Goal: Information Seeking & Learning: Check status

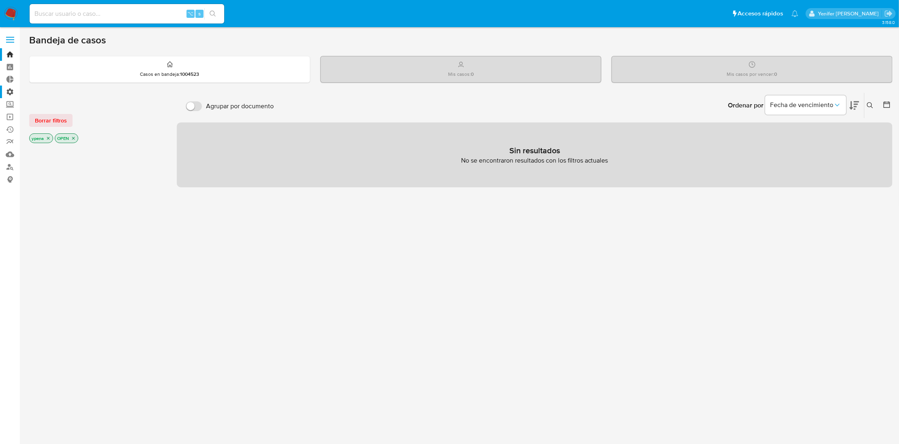
click at [10, 90] on label "Administración" at bounding box center [48, 92] width 96 height 13
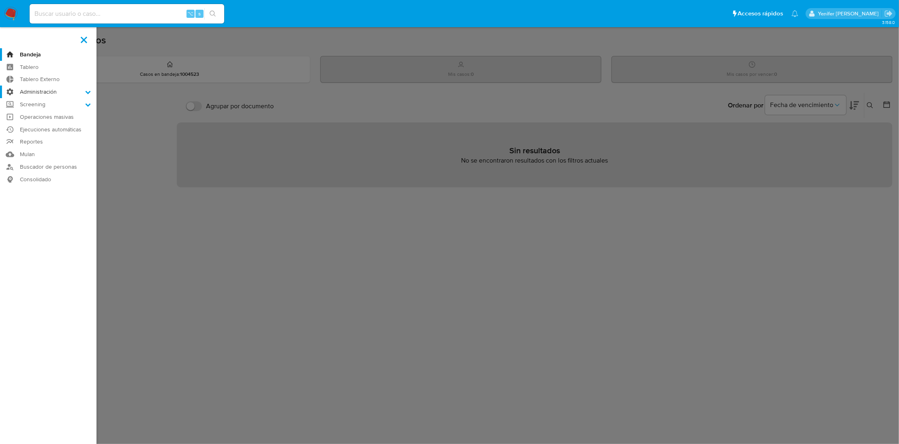
click at [0, 0] on input "Administración" at bounding box center [0, 0] width 0 height 0
click at [36, 103] on link "Reglas" at bounding box center [48, 103] width 96 height 10
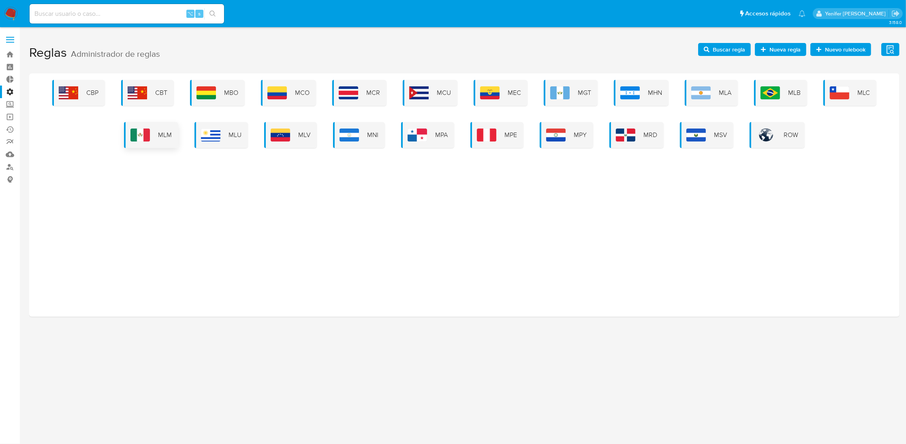
click at [157, 140] on div "MLM" at bounding box center [151, 135] width 54 height 26
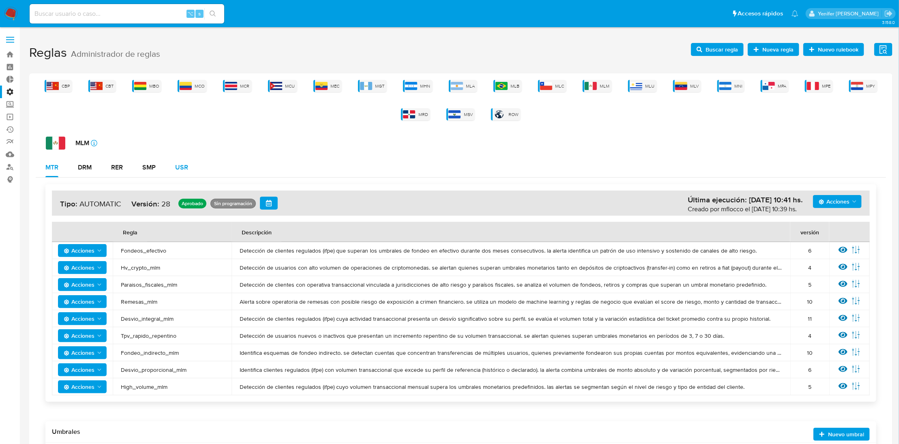
click at [183, 165] on div "USR" at bounding box center [181, 167] width 13 height 6
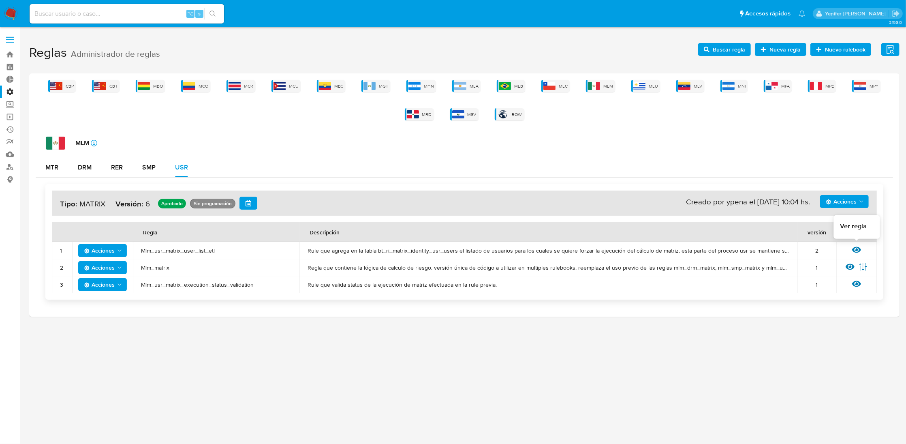
click at [854, 247] on icon at bounding box center [856, 250] width 9 height 6
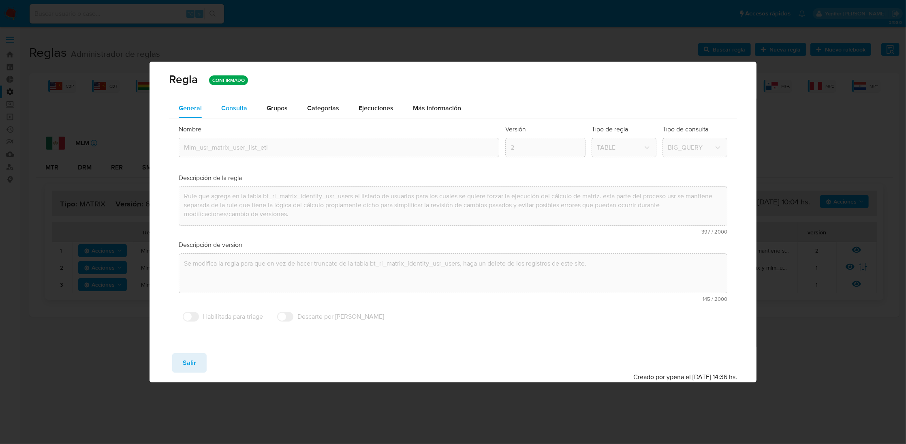
click at [233, 108] on span "Consulta" at bounding box center [234, 107] width 26 height 9
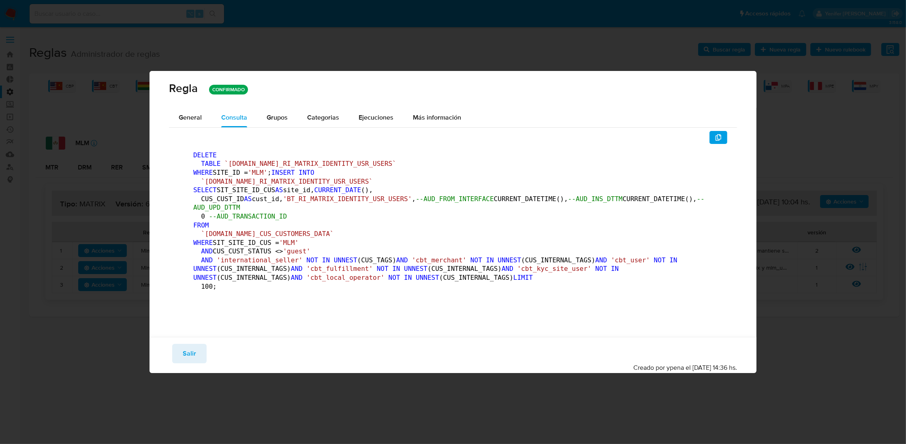
click at [279, 178] on span "`[DOMAIN_NAME]_RI_MATRIX_IDENTITY_USR_USERS`" at bounding box center [287, 182] width 172 height 8
drag, startPoint x: 205, startPoint y: 155, endPoint x: 356, endPoint y: 155, distance: 150.4
click at [356, 155] on pre "DELETE TABLE `[DOMAIN_NAME]_RI_MATRIX_IDENTITY_USR_USERS` WHERE SITE_ID = 'MLM'…" at bounding box center [453, 223] width 520 height 144
click at [283, 151] on pre "DELETE TABLE `[DOMAIN_NAME]_RI_MATRIX_IDENTITY_USR_USERS` WHERE SITE_ID = 'MLM'…" at bounding box center [453, 223] width 520 height 144
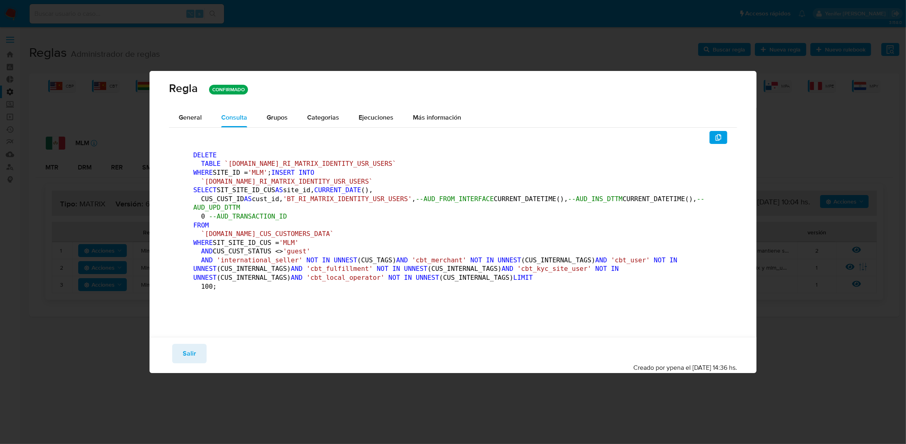
click at [283, 151] on pre "DELETE TABLE `[DOMAIN_NAME]_RI_MATRIX_IDENTITY_USR_USERS` WHERE SITE_ID = 'MLM'…" at bounding box center [453, 223] width 520 height 144
click at [286, 160] on span "`[DOMAIN_NAME]_RI_MATRIX_IDENTITY_USR_USERS`" at bounding box center [311, 164] width 172 height 8
drag, startPoint x: 286, startPoint y: 112, endPoint x: 304, endPoint y: 112, distance: 18.6
click at [286, 160] on span "`[DOMAIN_NAME]_RI_MATRIX_IDENTITY_USR_USERS`" at bounding box center [311, 164] width 172 height 8
click at [715, 134] on icon "button" at bounding box center [718, 137] width 6 height 6
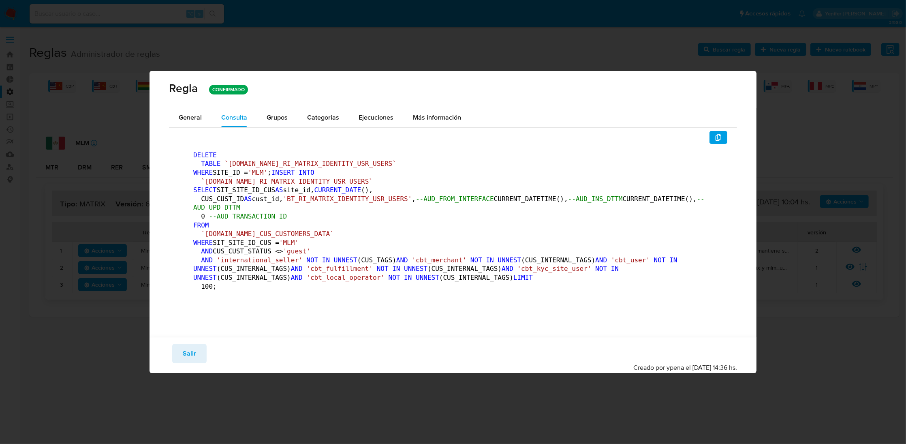
click at [171, 363] on div "Guardar Salir Simular Confirmar" at bounding box center [453, 353] width 568 height 19
click at [179, 363] on button "Salir" at bounding box center [189, 353] width 34 height 19
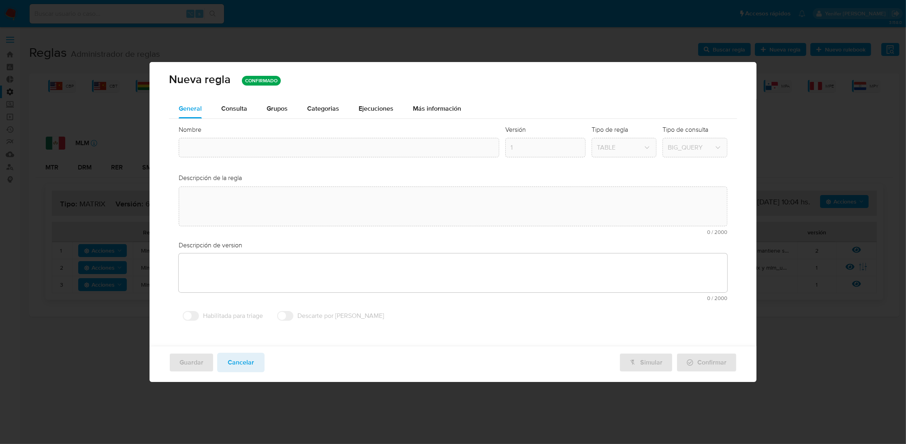
type textarea "Rule que agrega en la tabla bt_ri_matrix_identity_usr_users el listado de usuar…"
type textarea "Se modifica la regla para que en vez de hacer truncate de la tabla bt_ri_matrix…"
type input "Mlm_usr_matrix_user_list_etl"
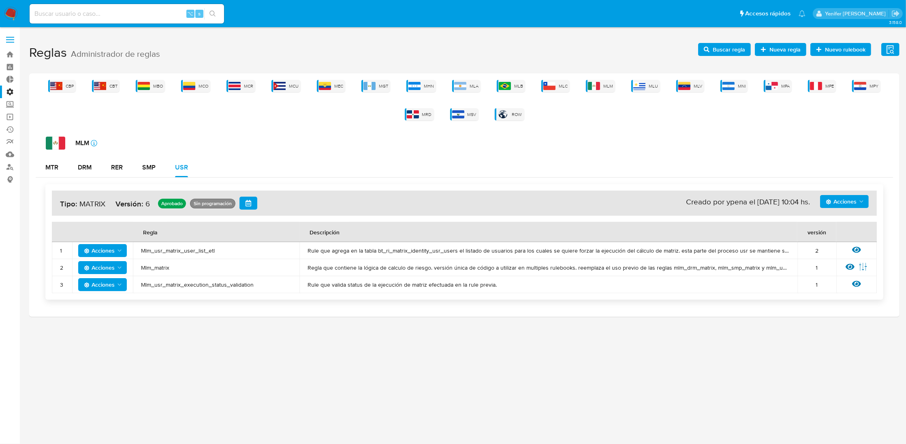
click at [714, 47] on span "Buscar regla" at bounding box center [724, 49] width 41 height 11
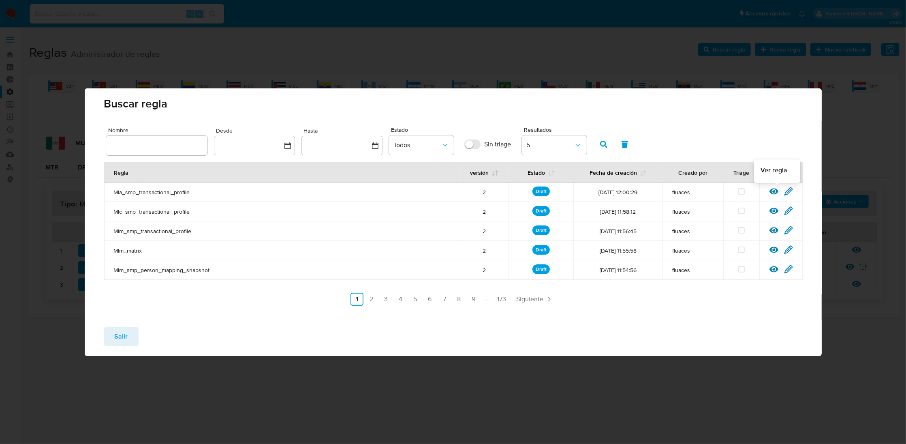
click at [777, 191] on icon at bounding box center [774, 191] width 9 height 6
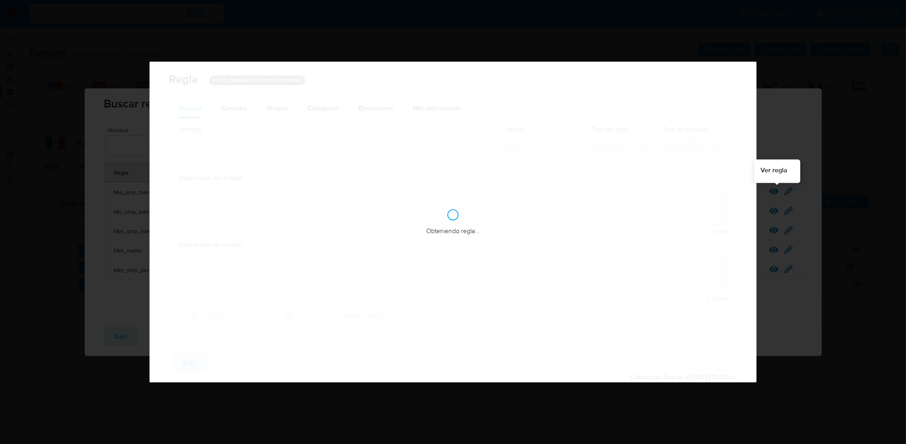
type input "Mla_smp_transactional_profile"
type textarea "Rule que ejecuta el cálculo de perfil transaccional y lo guarda en bt_perfil_tx…"
type textarea "Ppld-6102 - modificación de queries para exceptuar payments de movimientos de p…"
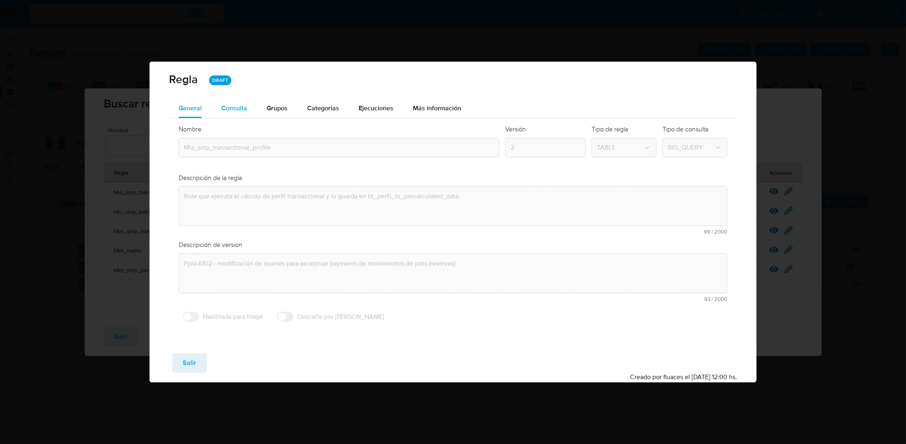
click at [251, 110] on button "Consulta" at bounding box center [234, 107] width 45 height 19
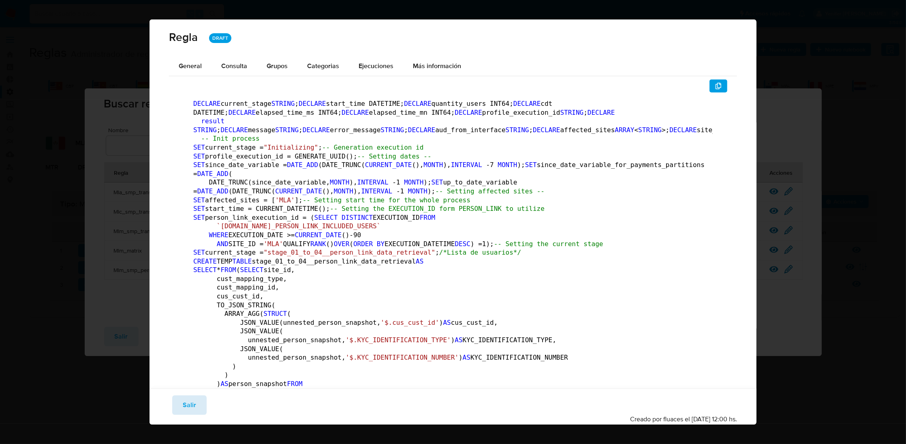
click at [184, 409] on span "Salir" at bounding box center [189, 405] width 13 height 18
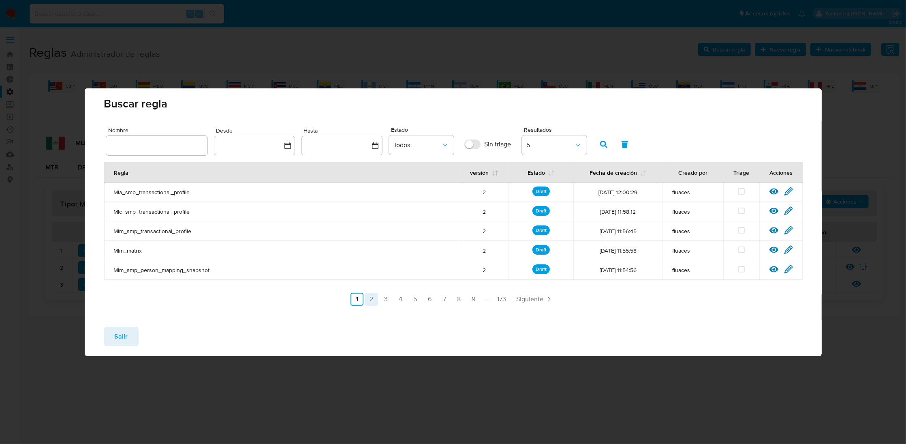
click at [373, 301] on link "2" at bounding box center [371, 299] width 13 height 13
click at [774, 248] on icon at bounding box center [774, 249] width 9 height 6
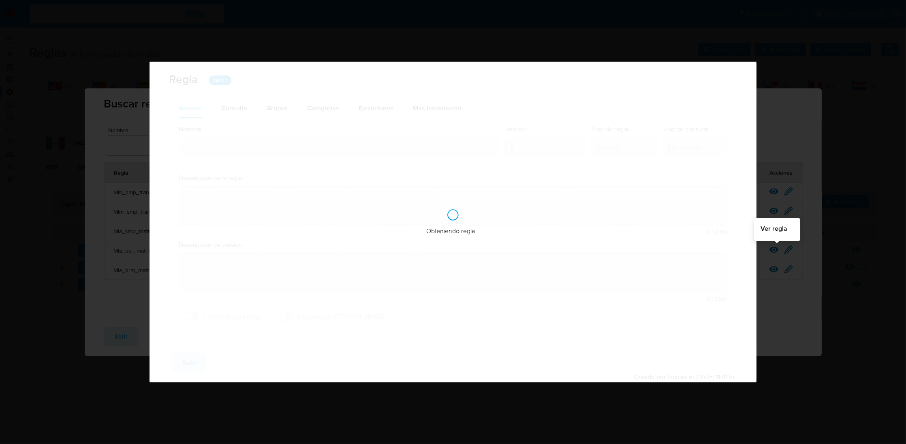
type input "Mla_usr_matrix"
type textarea "Rule que contiene lógica de cálculo de riesgo. como pertenece al rulebook usr l…"
type textarea "Ppld-6102 - modificación de queries para exceptuar payments de movimientos de p…"
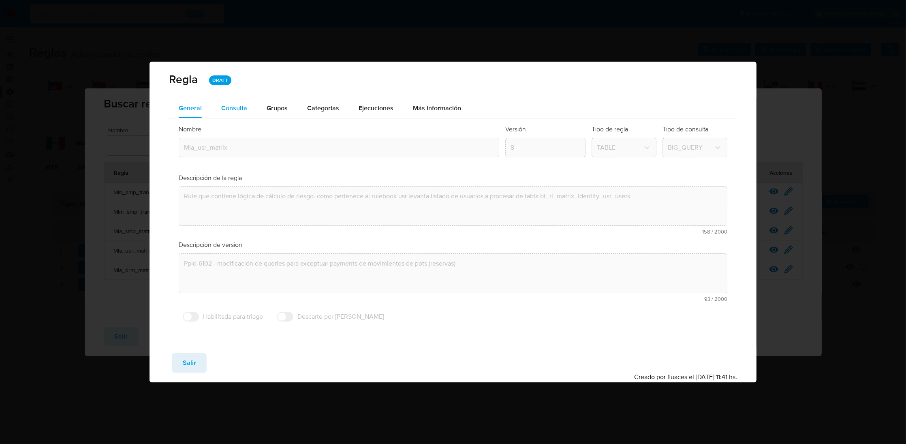
click at [237, 111] on span "Consulta" at bounding box center [234, 107] width 26 height 9
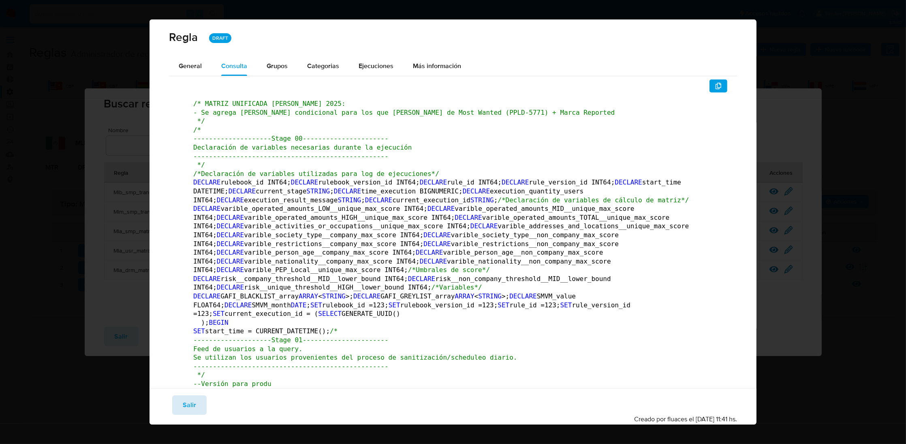
click at [197, 410] on button "Salir" at bounding box center [189, 404] width 34 height 19
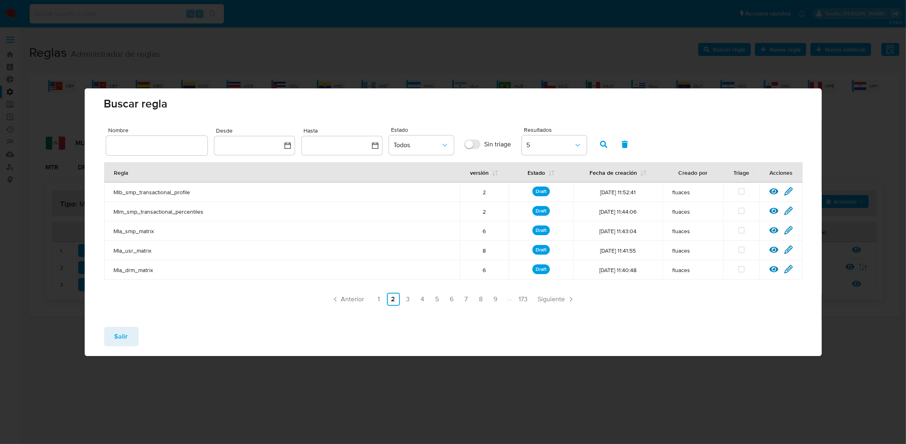
click at [132, 334] on button "Salir" at bounding box center [121, 336] width 34 height 19
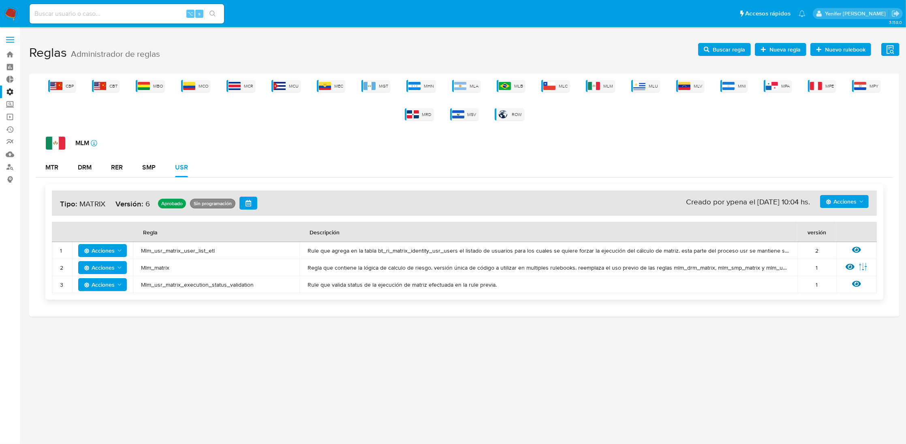
click at [168, 250] on span "Mlm_usr_matrix_user_list_etl" at bounding box center [216, 250] width 150 height 7
click at [729, 54] on span "Buscar regla" at bounding box center [729, 49] width 32 height 13
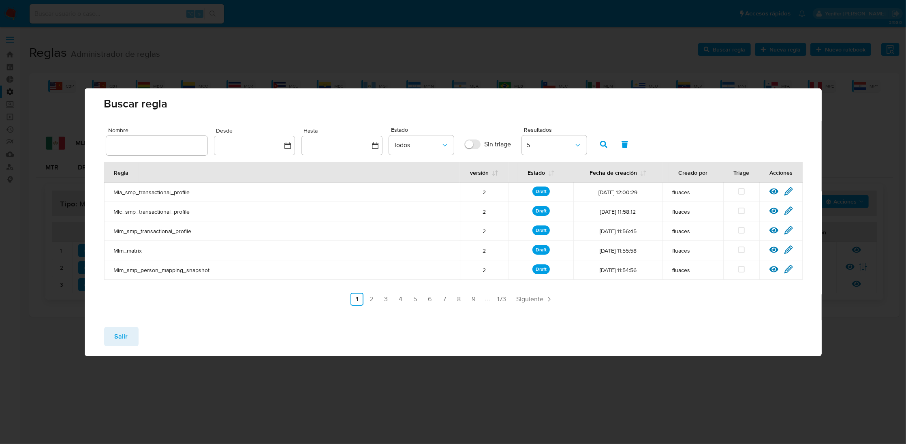
click at [184, 145] on input "text" at bounding box center [156, 145] width 101 height 11
type input "_usr_matrix_user_list_etl"
click at [602, 145] on icon "button" at bounding box center [603, 144] width 7 height 7
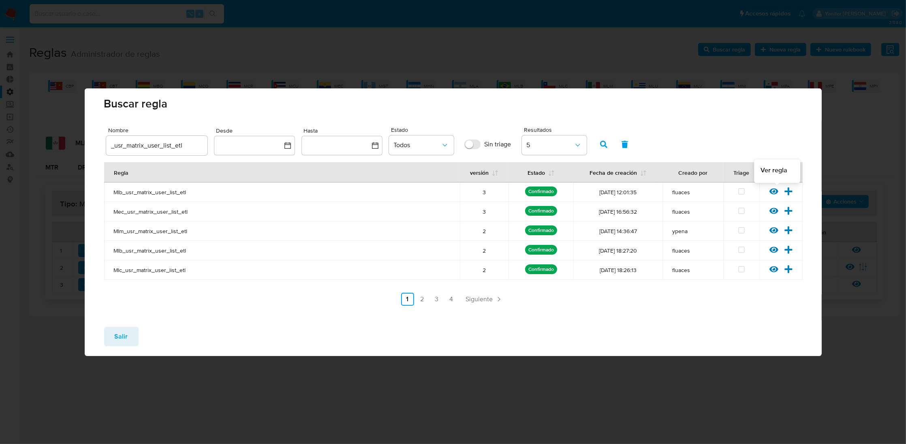
click at [773, 189] on icon at bounding box center [774, 191] width 9 height 9
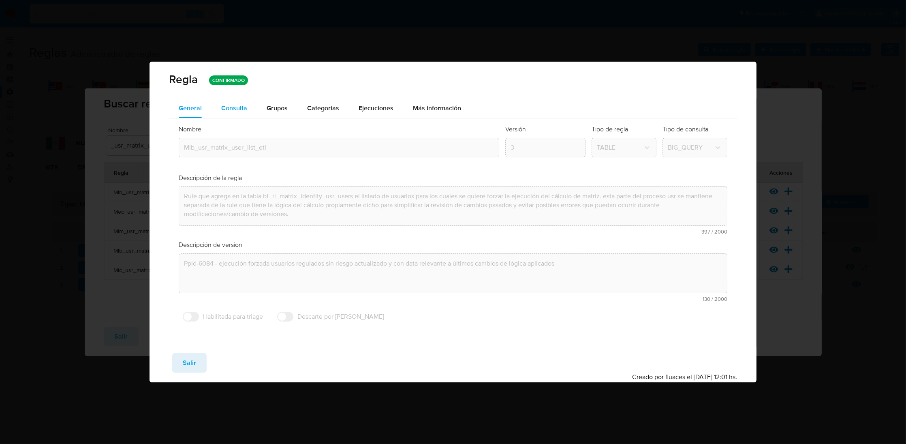
click at [243, 110] on span "Consulta" at bounding box center [234, 107] width 26 height 9
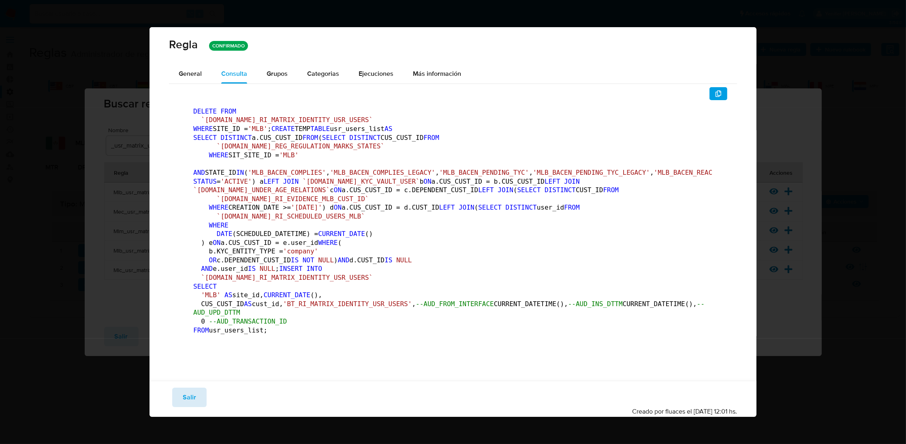
click at [187, 406] on span "Salir" at bounding box center [189, 397] width 13 height 18
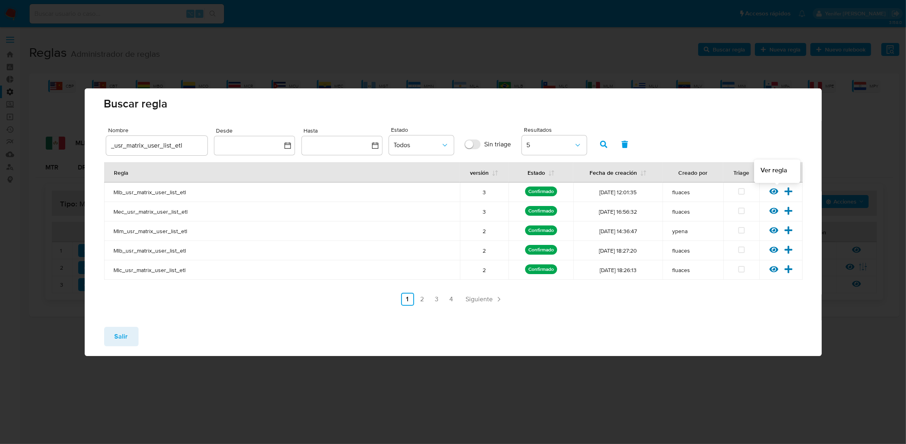
click at [776, 192] on icon at bounding box center [774, 191] width 9 height 9
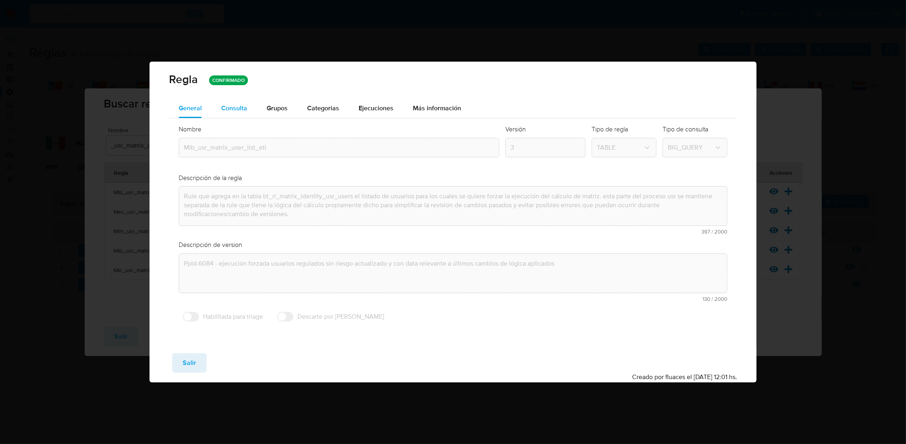
click at [236, 106] on span "Consulta" at bounding box center [234, 107] width 26 height 9
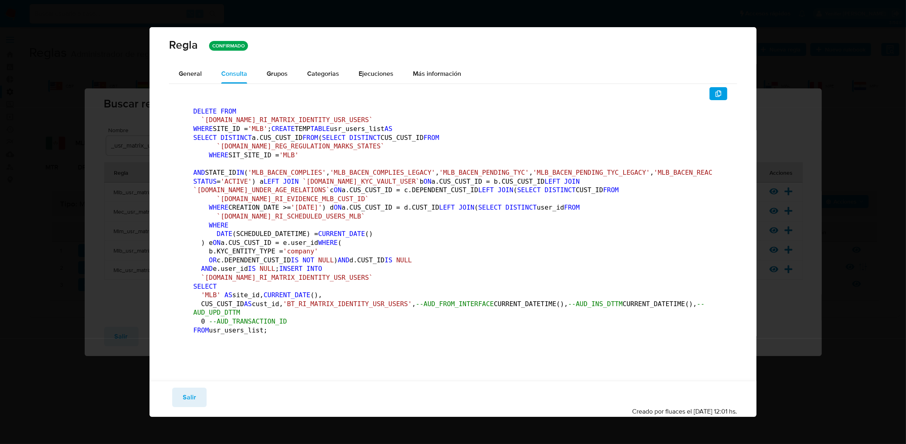
click at [210, 49] on div "Regla CONFIRMADO" at bounding box center [453, 45] width 607 height 37
click at [195, 69] on span "General" at bounding box center [190, 73] width 23 height 9
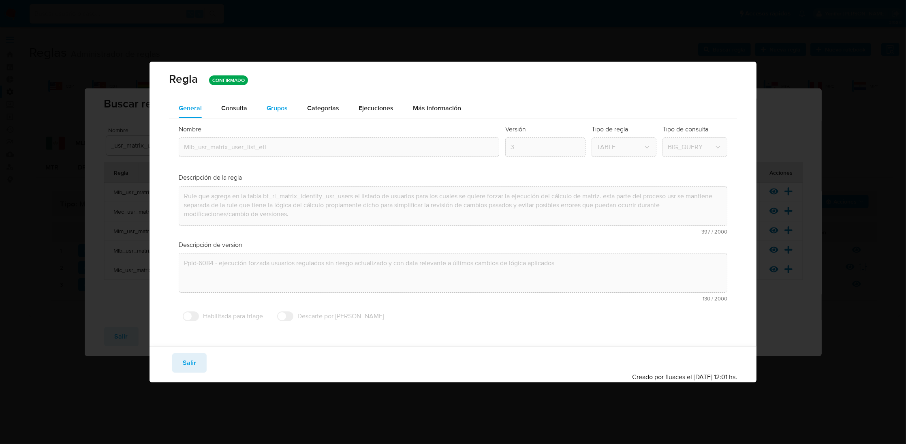
click at [280, 108] on span "Grupos" at bounding box center [277, 107] width 21 height 9
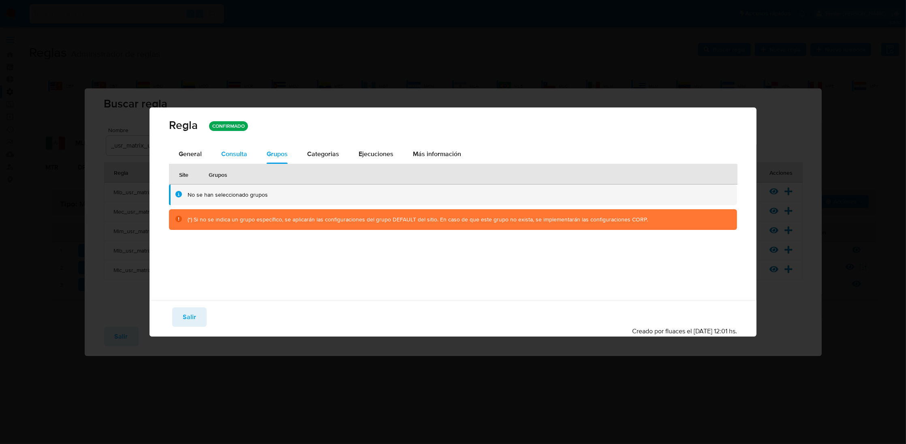
click at [232, 152] on span "Consulta" at bounding box center [234, 153] width 26 height 9
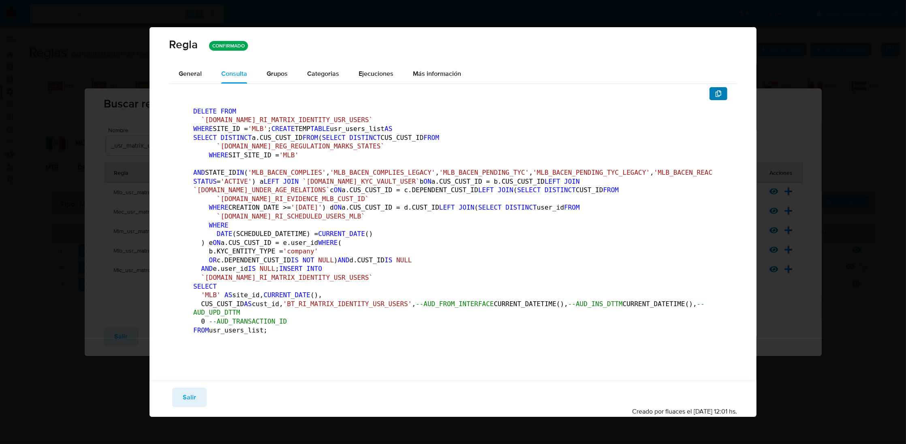
click at [716, 89] on button "button" at bounding box center [719, 93] width 18 height 13
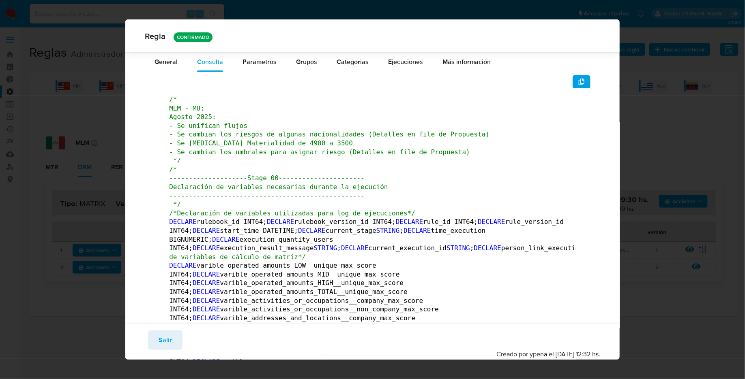
scroll to position [13083, 0]
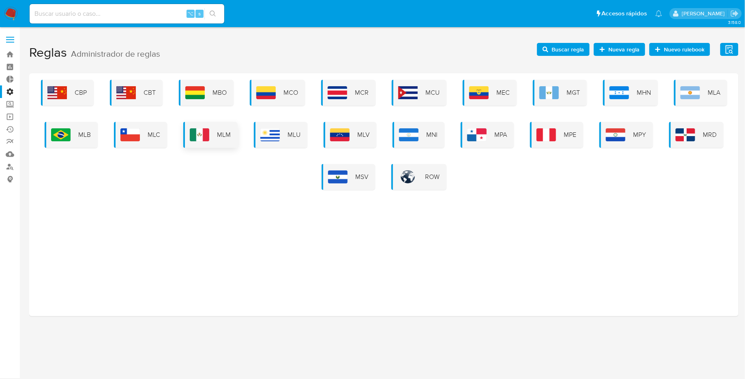
click at [233, 129] on div "MLM" at bounding box center [210, 135] width 54 height 26
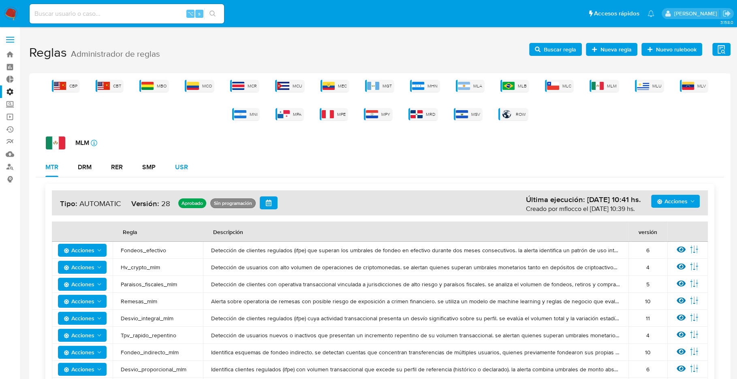
click at [185, 167] on div "USR" at bounding box center [181, 167] width 13 height 6
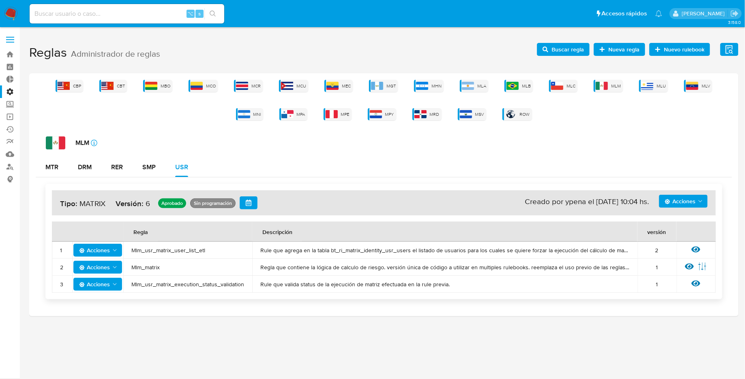
click at [156, 248] on span "Mlm_usr_matrix_user_list_etl" at bounding box center [187, 250] width 113 height 7
click at [156, 247] on span "Mlm_usr_matrix_user_list_etl" at bounding box center [187, 250] width 113 height 7
click at [697, 247] on icon at bounding box center [695, 249] width 9 height 9
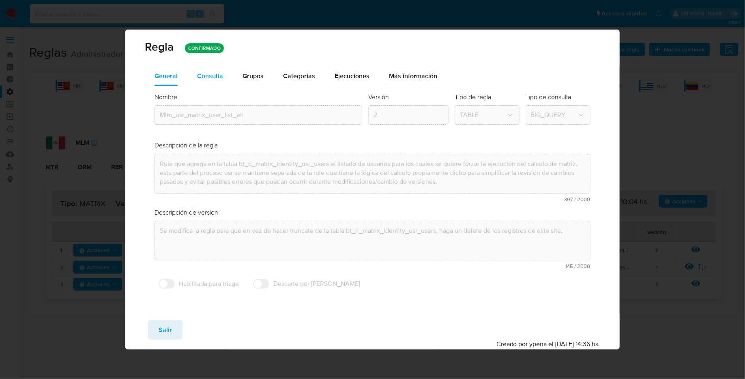
click at [214, 74] on span "Consulta" at bounding box center [210, 75] width 26 height 9
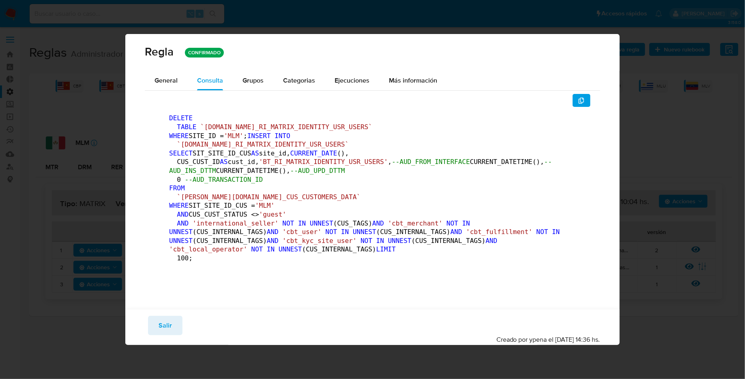
scroll to position [22, 0]
drag, startPoint x: 199, startPoint y: 139, endPoint x: 313, endPoint y: 118, distance: 115.8
click at [199, 139] on code "DELETE TABLE `[DOMAIN_NAME]_RI_MATRIX_IDENTITY_USR_USERS` WHERE SITE_ID = 'MLM'…" at bounding box center [366, 190] width 394 height 152
click at [584, 93] on div "DELETE TABLE `[DOMAIN_NAME]_RI_MATRIX_IDENTITY_USR_USERS` WHERE SITE_ID = 'MLM'…" at bounding box center [372, 193] width 455 height 201
click at [578, 98] on icon "button" at bounding box center [581, 101] width 6 height 6
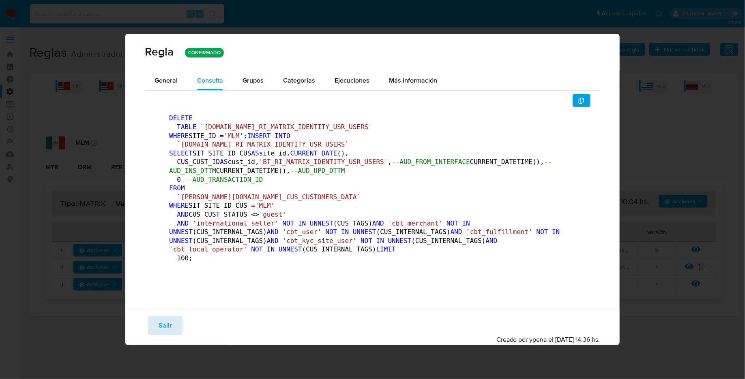
click at [170, 335] on span "Salir" at bounding box center [164, 326] width 13 height 18
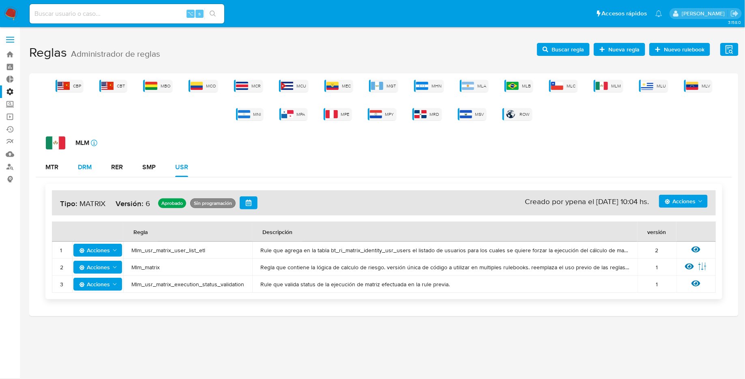
click at [92, 167] on div "DRM" at bounding box center [85, 167] width 14 height 6
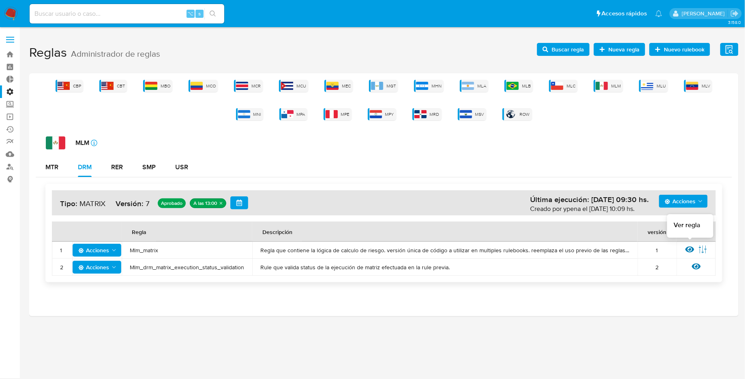
click at [691, 250] on icon at bounding box center [689, 249] width 9 height 9
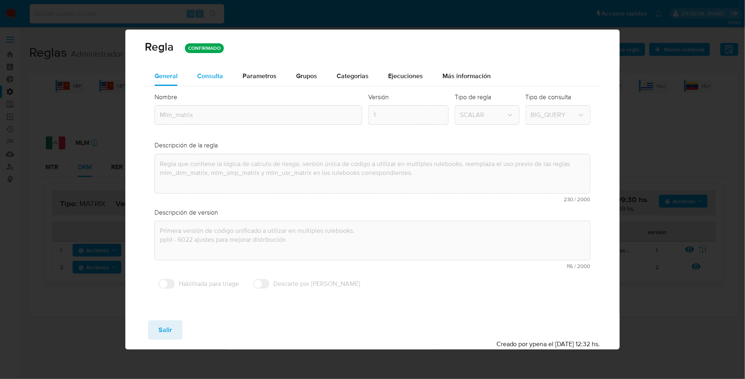
click at [193, 77] on button "Consulta" at bounding box center [209, 75] width 45 height 19
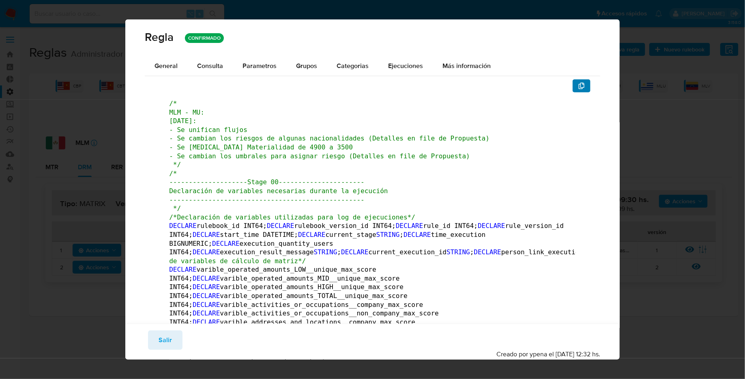
click at [572, 82] on button "button" at bounding box center [581, 85] width 18 height 13
click at [167, 338] on span "Salir" at bounding box center [164, 341] width 13 height 18
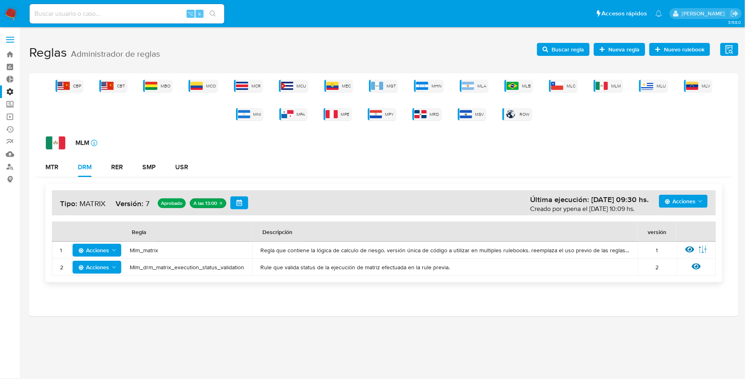
click at [151, 251] on span "Mlm_matrix" at bounding box center [187, 250] width 114 height 7
click at [564, 49] on span "Buscar regla" at bounding box center [567, 49] width 32 height 13
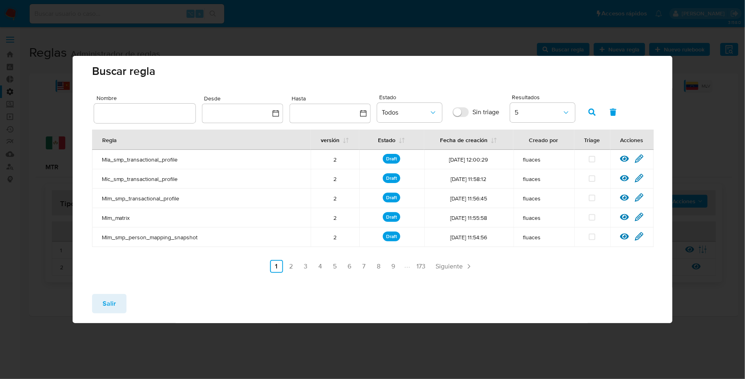
click at [134, 113] on input "text" at bounding box center [144, 113] width 101 height 11
type input "Mlm_matrix"
click at [587, 113] on button "button" at bounding box center [591, 112] width 21 height 19
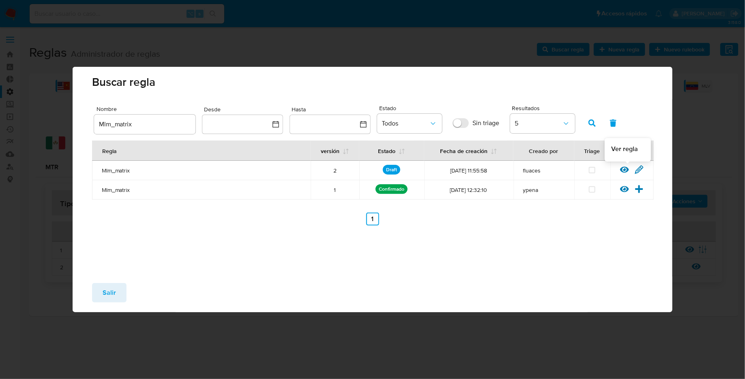
click at [625, 169] on icon at bounding box center [624, 170] width 9 height 6
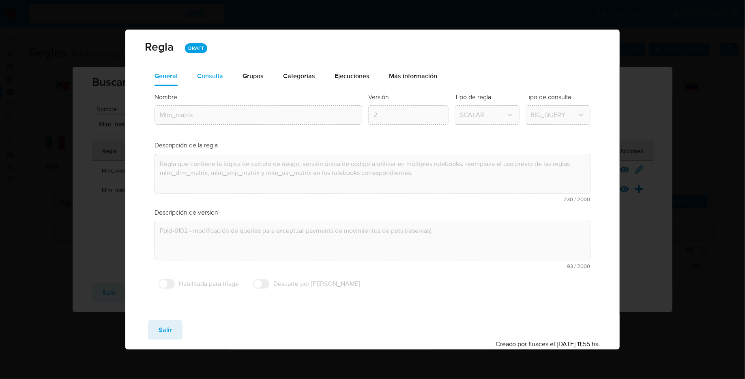
click at [210, 71] on div "Consulta" at bounding box center [210, 75] width 26 height 19
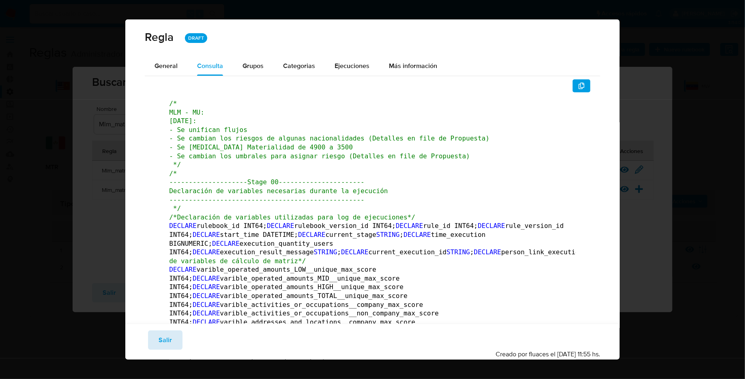
click at [158, 341] on span "Salir" at bounding box center [164, 341] width 13 height 18
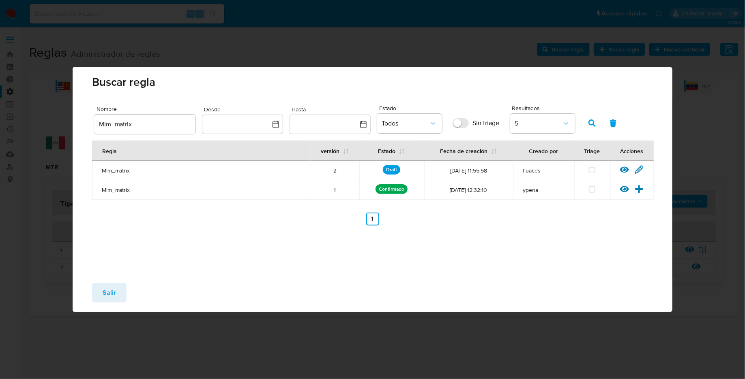
click at [353, 265] on div "Nombre Mlm_matrix Desde Hasta Estado Todos Sin triage Resultados 5 Regla versió…" at bounding box center [373, 189] width 600 height 173
click at [408, 352] on div "Buscar regla Nombre Mlm_matrix Desde Hasta Estado Todos Sin triage Resultados 5…" at bounding box center [372, 189] width 745 height 379
click at [122, 295] on button "Salir" at bounding box center [109, 292] width 34 height 19
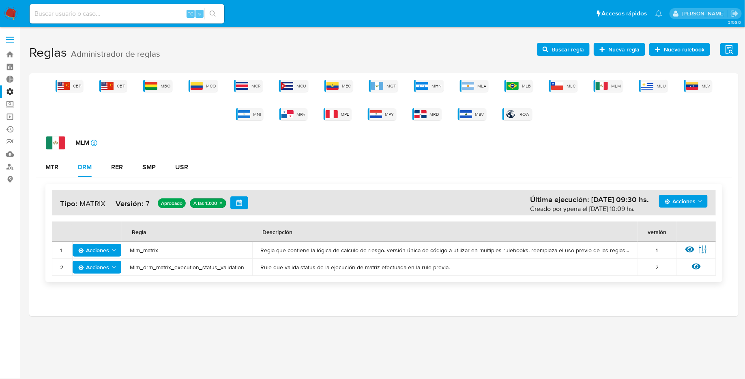
click at [544, 49] on icon "button" at bounding box center [545, 50] width 6 height 6
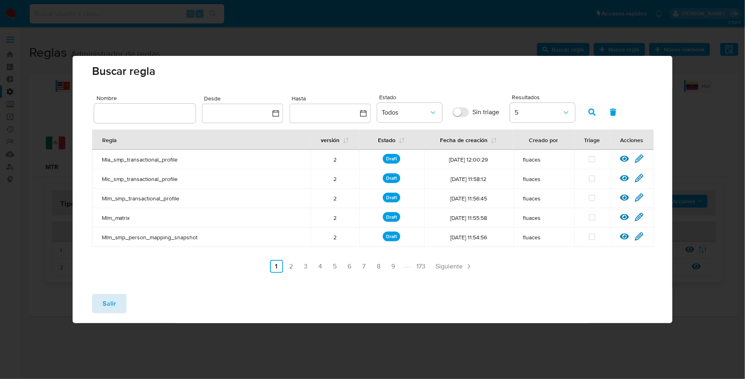
click at [100, 304] on button "Salir" at bounding box center [109, 303] width 34 height 19
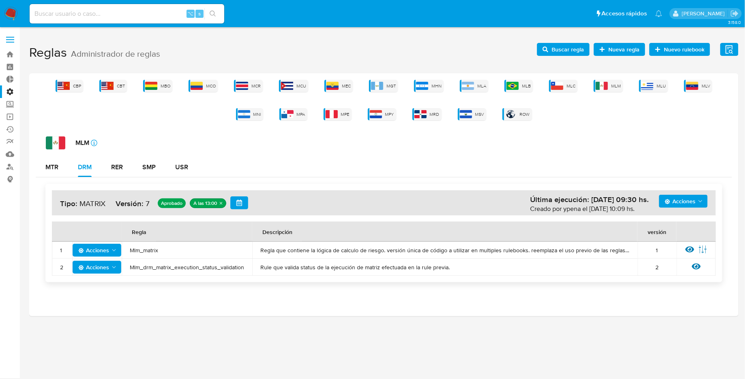
click at [139, 251] on span "Mlm_matrix" at bounding box center [187, 250] width 114 height 7
click at [563, 47] on span "Buscar regla" at bounding box center [567, 49] width 32 height 13
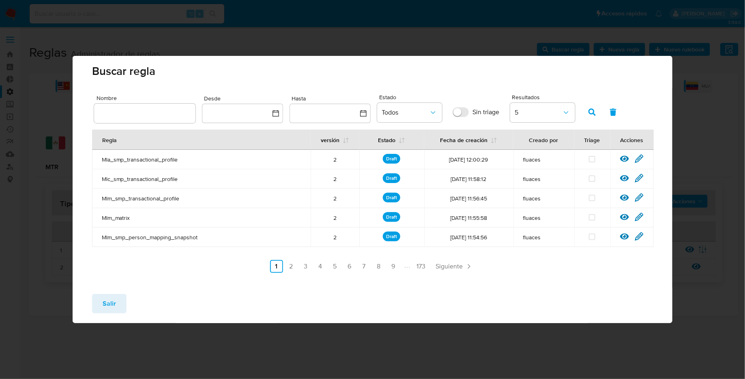
click at [139, 113] on input "text" at bounding box center [144, 113] width 101 height 11
type input "Mlm_matrix"
click at [591, 113] on icon "button" at bounding box center [591, 112] width 7 height 7
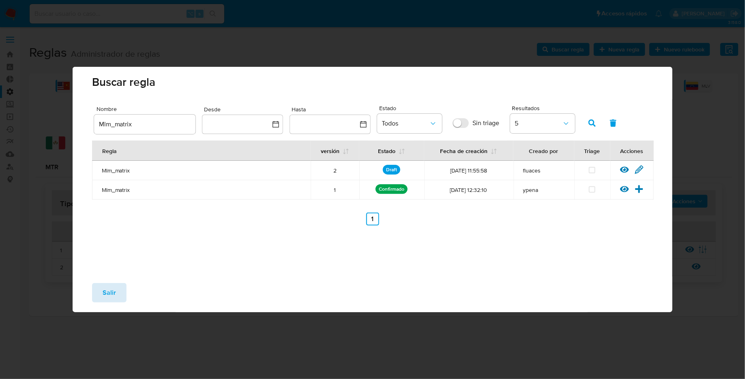
click at [105, 291] on span "Salir" at bounding box center [109, 293] width 13 height 18
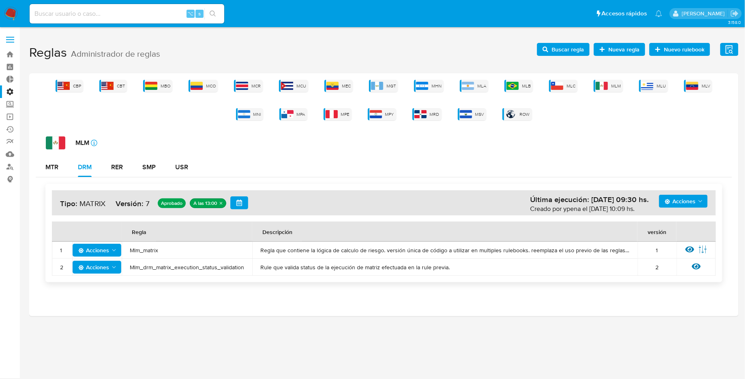
click at [704, 197] on button "Acciones" at bounding box center [683, 201] width 49 height 13
click at [692, 238] on button "Ver historico" at bounding box center [682, 240] width 73 height 19
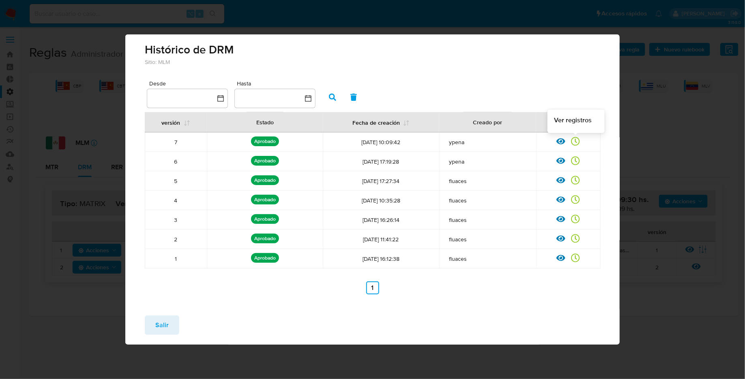
click at [576, 141] on icon at bounding box center [575, 141] width 9 height 9
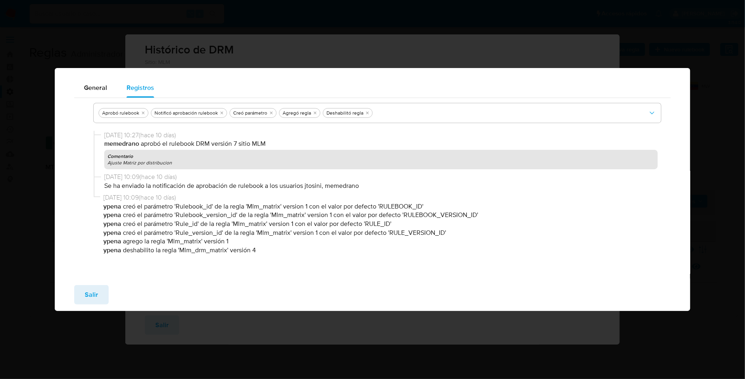
click at [413, 45] on div "General Registros Aprobó rulebook Notificó aprobación rulebook Creó parámetro A…" at bounding box center [372, 189] width 745 height 379
drag, startPoint x: 88, startPoint y: 295, endPoint x: 96, endPoint y: 299, distance: 8.7
click at [88, 295] on span "Salir" at bounding box center [91, 295] width 13 height 18
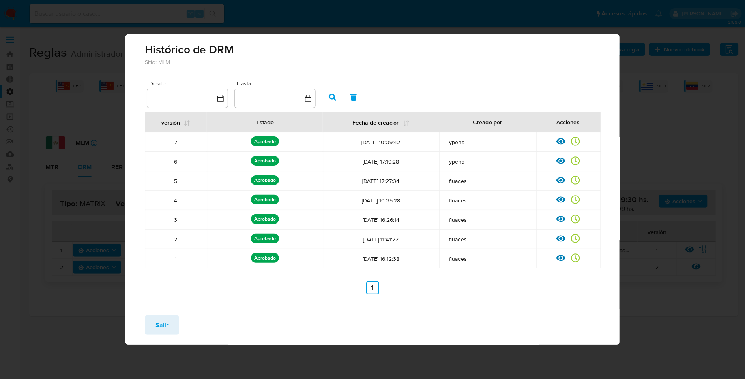
click at [164, 329] on span "Salir" at bounding box center [161, 326] width 13 height 18
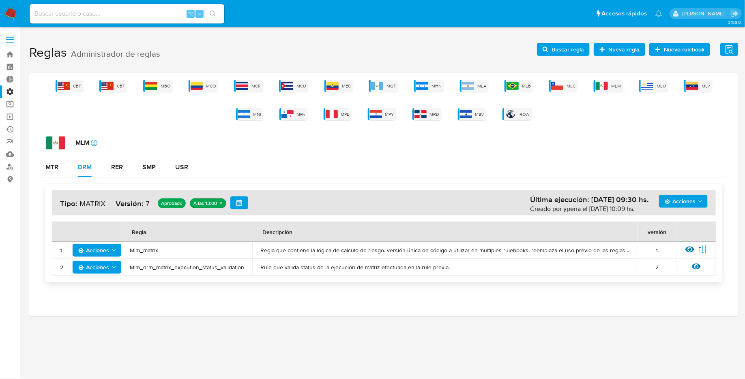
click at [688, 206] on span "Acciones" at bounding box center [679, 201] width 31 height 13
click at [679, 243] on button "Ver historico" at bounding box center [682, 240] width 73 height 19
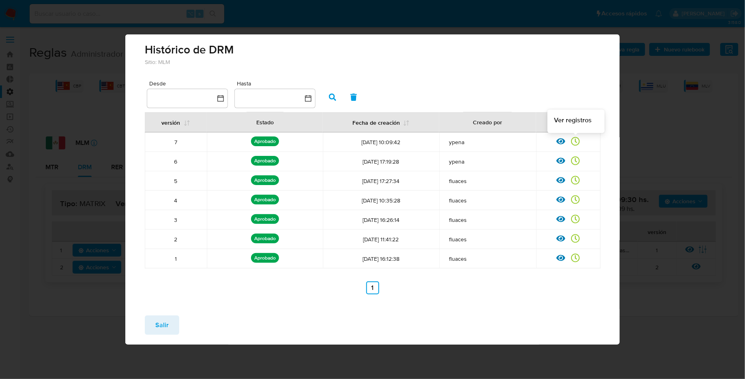
click at [579, 141] on icon at bounding box center [575, 141] width 9 height 9
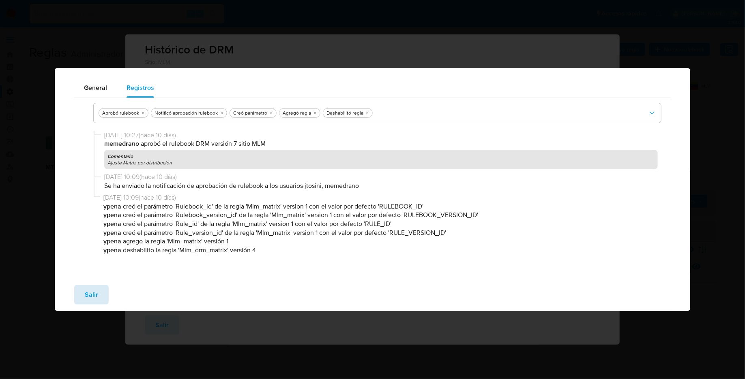
click at [82, 292] on button "Salir" at bounding box center [91, 294] width 34 height 19
